Goal: Book appointment/travel/reservation

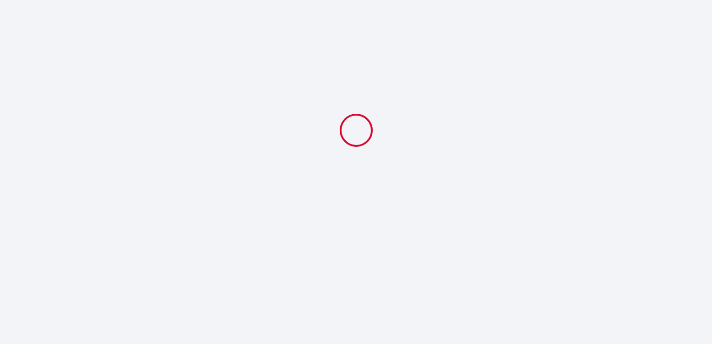
select select
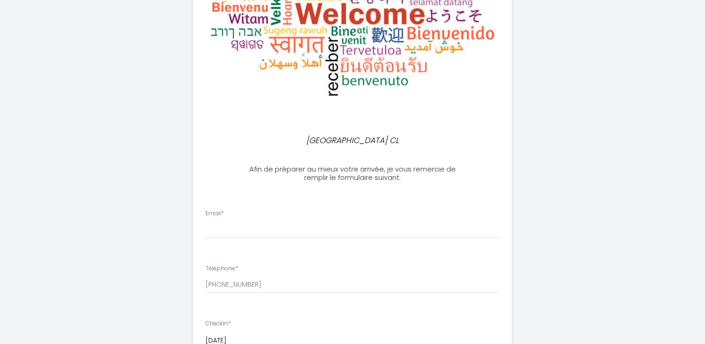
scroll to position [186, 0]
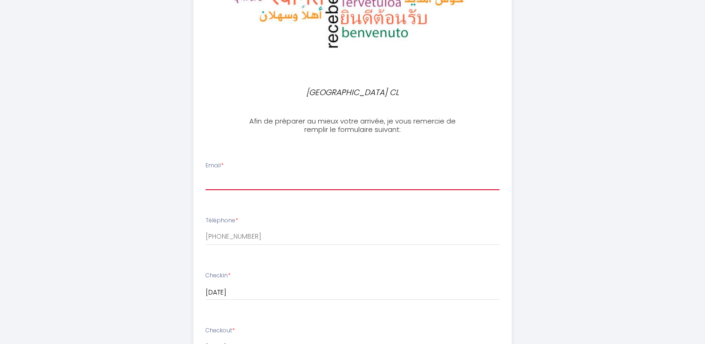
click at [230, 182] on input "Email *" at bounding box center [352, 181] width 294 height 17
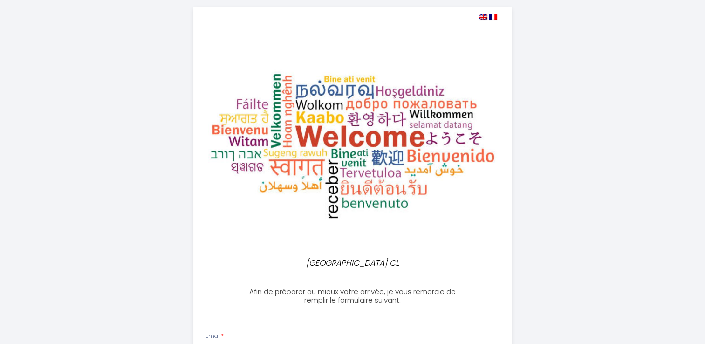
scroll to position [0, 0]
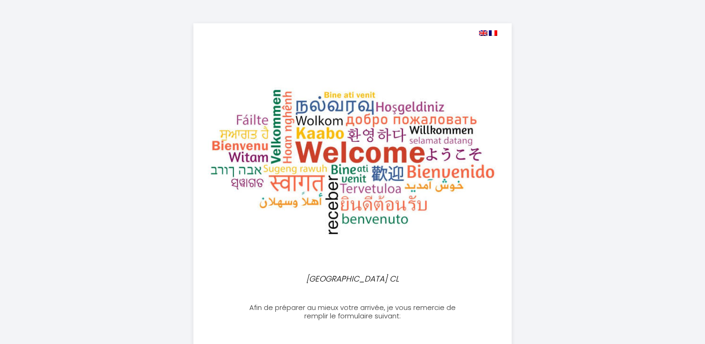
click at [483, 33] on img at bounding box center [483, 33] width 8 height 6
select select
click at [483, 30] on img at bounding box center [483, 33] width 8 height 6
click at [481, 33] on img at bounding box center [483, 33] width 8 height 6
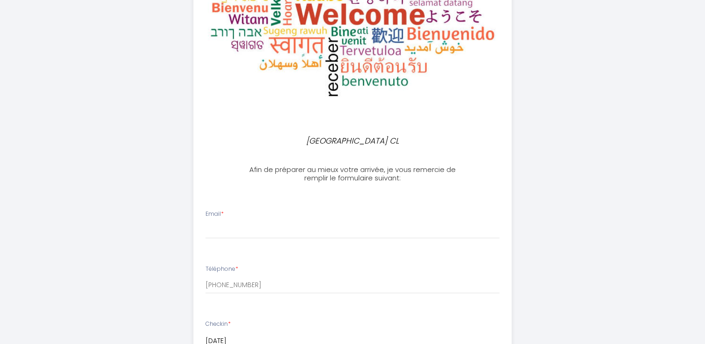
scroll to position [140, 0]
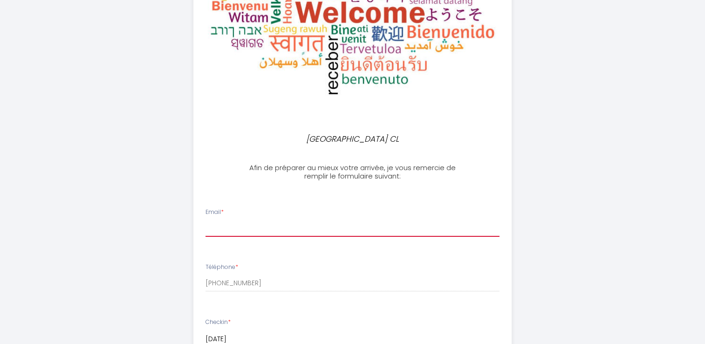
click at [236, 229] on input "Email *" at bounding box center [352, 228] width 294 height 17
type input "[EMAIL_ADDRESS][DOMAIN_NAME]"
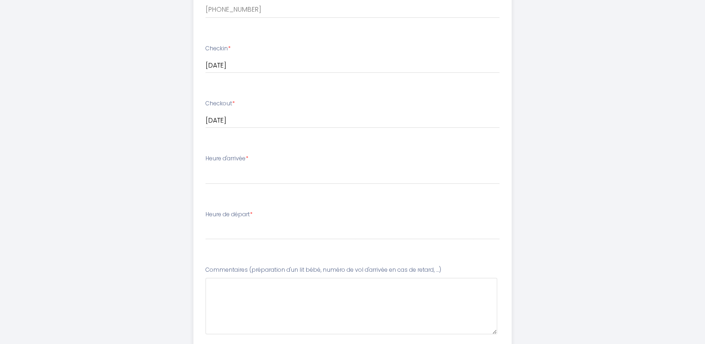
scroll to position [466, 0]
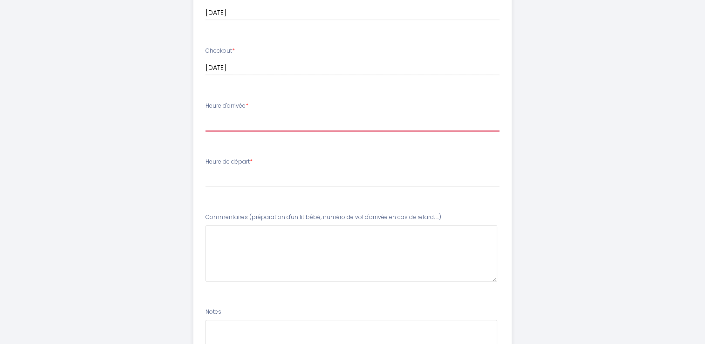
drag, startPoint x: 215, startPoint y: 125, endPoint x: 222, endPoint y: 128, distance: 6.9
click at [215, 125] on select "15:00 15:30 16:00 16:30 17:00 17:30 18:00 18:30 19:00 19:30 20:00 20:30 21:00 2…" at bounding box center [352, 123] width 294 height 18
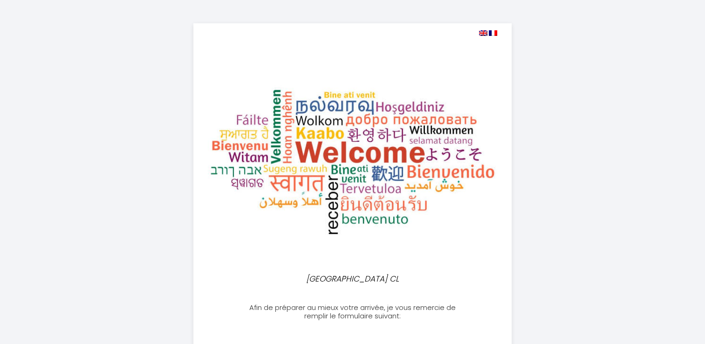
scroll to position [0, 0]
click at [494, 33] on img at bounding box center [493, 33] width 8 height 6
select select
click at [482, 33] on img at bounding box center [483, 33] width 8 height 6
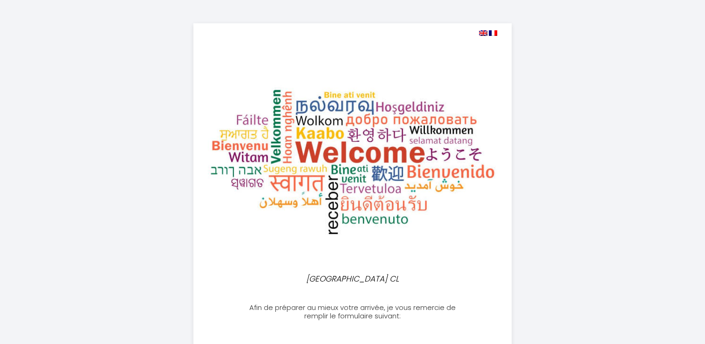
select select
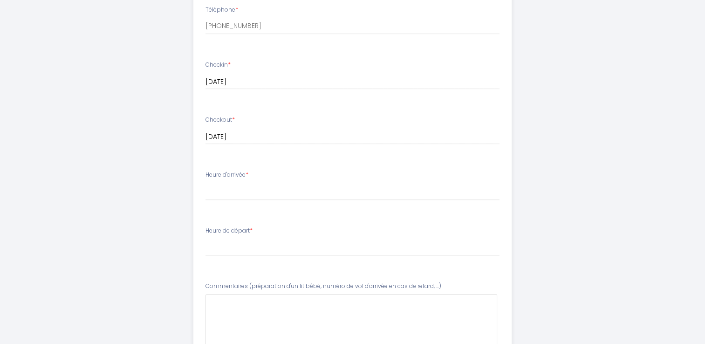
scroll to position [466, 0]
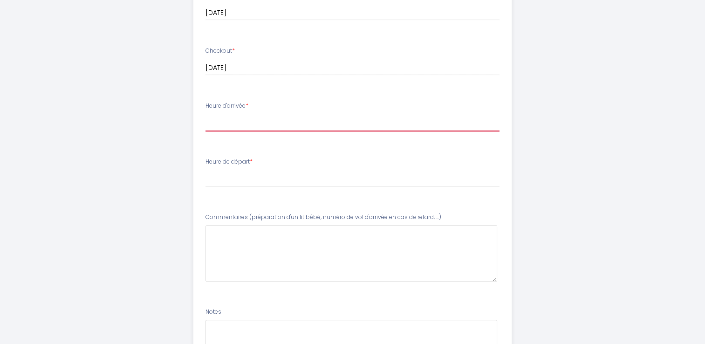
click at [240, 122] on select "15:00 15:30 16:00 16:30 17:00 17:30 18:00 18:30 19:00 19:30 20:00 20:30 21:00 2…" at bounding box center [352, 123] width 294 height 18
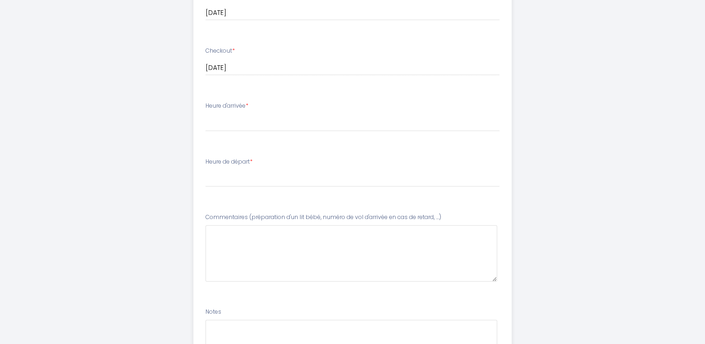
click at [227, 105] on label "Heure d'arrivée *" at bounding box center [226, 106] width 43 height 9
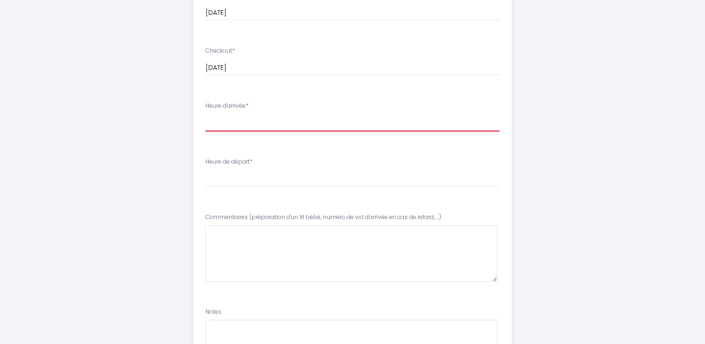
click at [225, 119] on select "15:00 15:30 16:00 16:30 17:00 17:30 18:00 18:30 19:00 19:30 20:00 20:30 21:00 2…" at bounding box center [352, 123] width 294 height 18
select select "20:00"
click at [205, 114] on select "15:00 15:30 16:00 16:30 17:00 17:30 18:00 18:30 19:00 19:30 20:00 20:30 21:00 2…" at bounding box center [352, 123] width 294 height 18
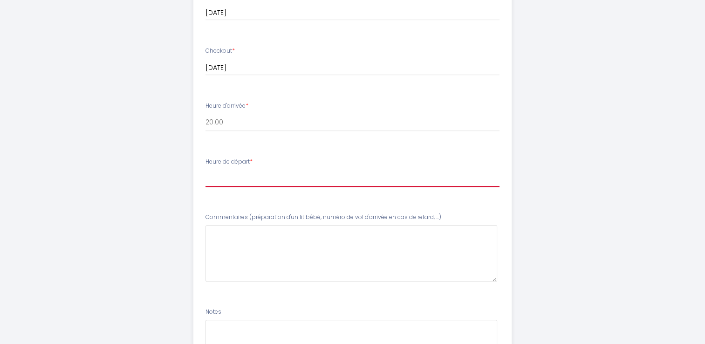
click at [237, 178] on select "00:00 00:30 01:00 01:30 02:00 02:30 03:00 03:30 04:00 04:30 05:00 05:30 06:00 0…" at bounding box center [352, 178] width 294 height 18
select select "11:00"
click at [205, 169] on select "00:00 00:30 01:00 01:30 02:00 02:30 03:00 03:30 04:00 04:30 05:00 05:30 06:00 0…" at bounding box center [352, 178] width 294 height 18
drag, startPoint x: 447, startPoint y: 217, endPoint x: 442, endPoint y: 214, distance: 5.6
click at [442, 214] on div "Commentaires (préparation d'un lit bébé, numéro de vol d'arrivée en cas de reta…" at bounding box center [352, 247] width 294 height 68
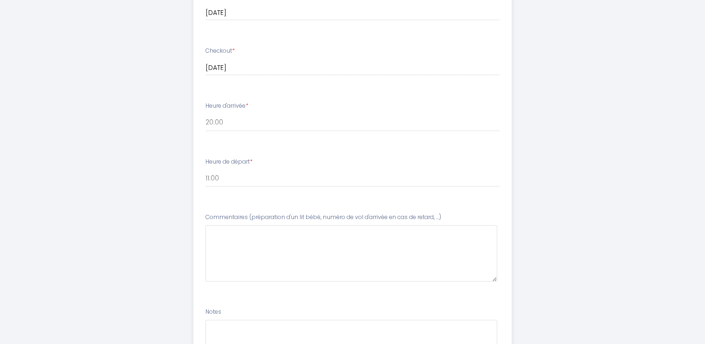
copy label "Commentaires (préparation d'un lit bébé, numéro de vol d'arrivée en cas de reta…"
click at [216, 236] on \ at bounding box center [351, 253] width 292 height 56
click at [231, 238] on \ "Arrival flight OR1665" at bounding box center [351, 253] width 292 height 56
click at [285, 234] on \ "Arrival flight OR1665" at bounding box center [351, 253] width 292 height 56
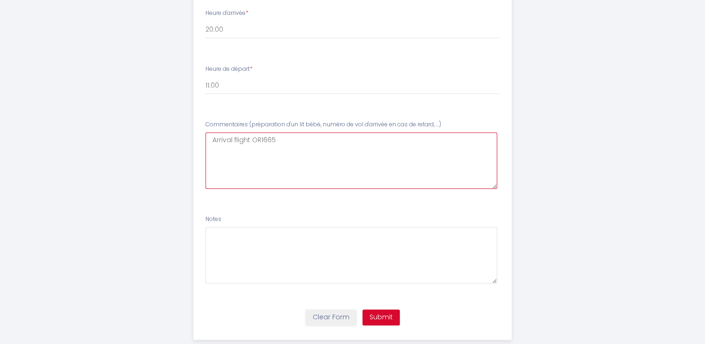
scroll to position [559, 0]
type \ "Arrival flight OR1665"
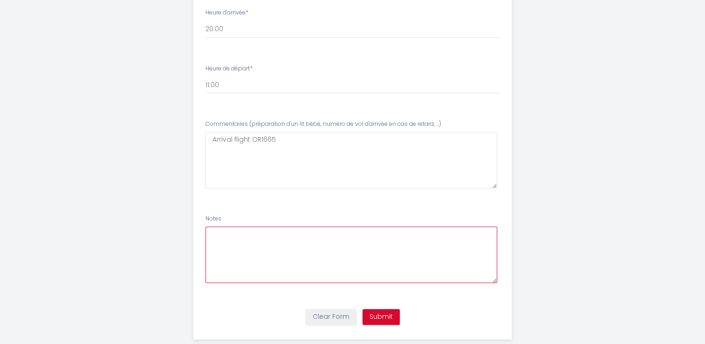
click at [226, 235] on textarea at bounding box center [351, 254] width 292 height 56
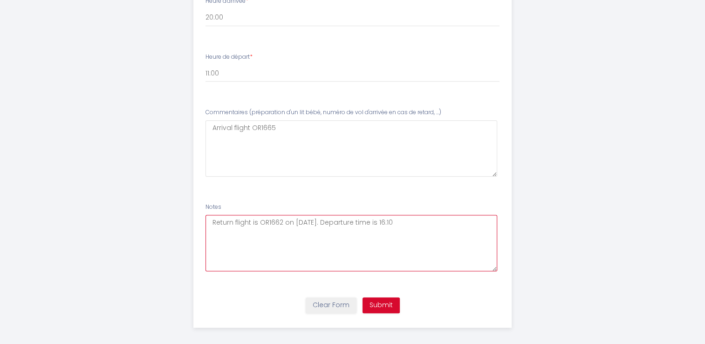
scroll to position [576, 0]
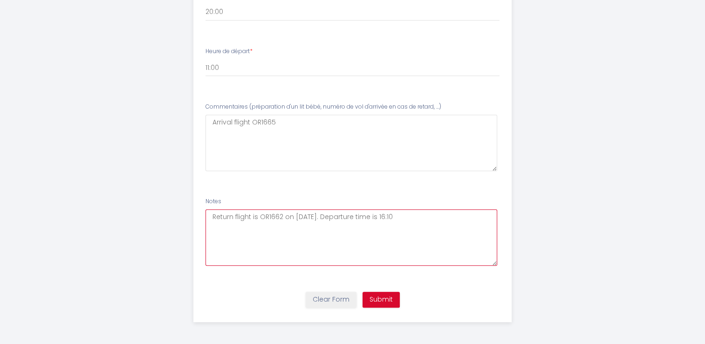
click at [420, 215] on textarea "Return flight is OR1662 on [DATE]. Departure time is 16:10" at bounding box center [351, 237] width 292 height 56
type textarea "Return flight is OR1662 on [DATE]. Departure time is 16:10 A later check out at…"
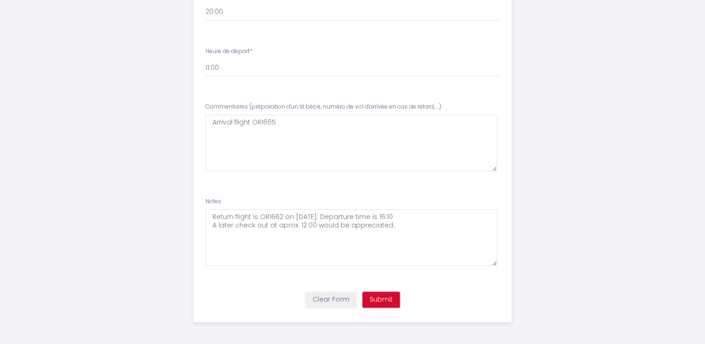
click at [387, 294] on button "Submit" at bounding box center [380, 300] width 37 height 16
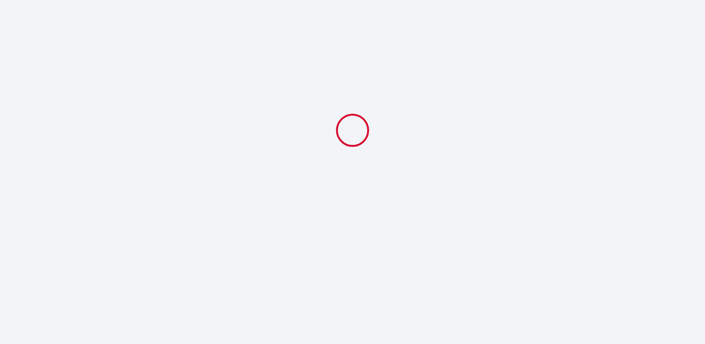
scroll to position [0, 0]
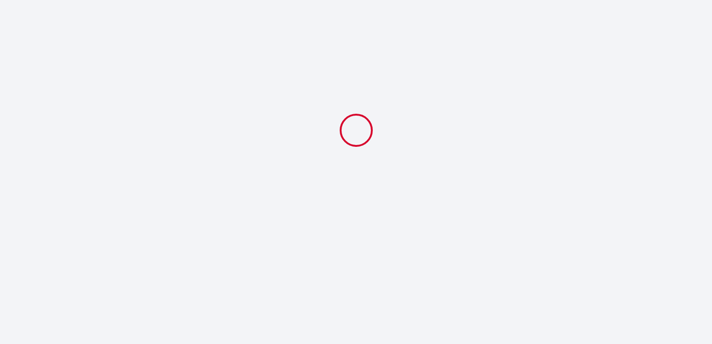
select select "20:00"
select select "11:00"
